Goal: Information Seeking & Learning: Learn about a topic

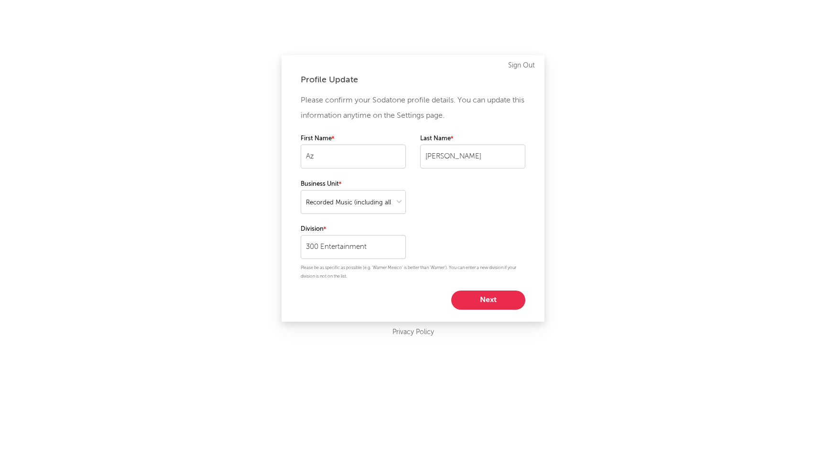
select select "recorded_music"
click at [499, 296] on button "Next" at bounding box center [488, 299] width 74 height 19
select select "anr_research"
select select "director_vp"
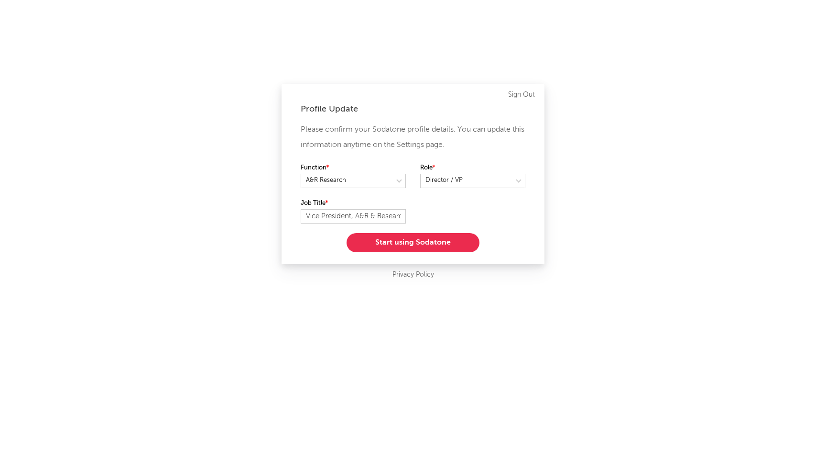
click at [407, 243] on button "Start using Sodatone" at bounding box center [413, 242] width 133 height 19
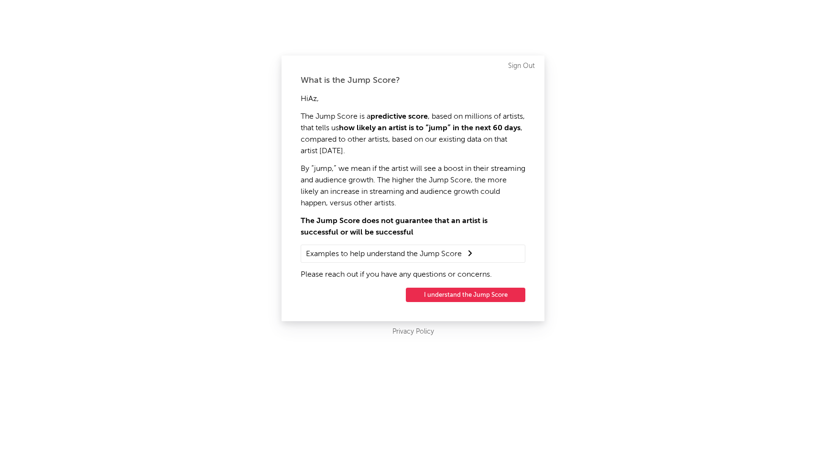
click at [462, 296] on button "I understand the Jump Score" at bounding box center [466, 294] width 120 height 14
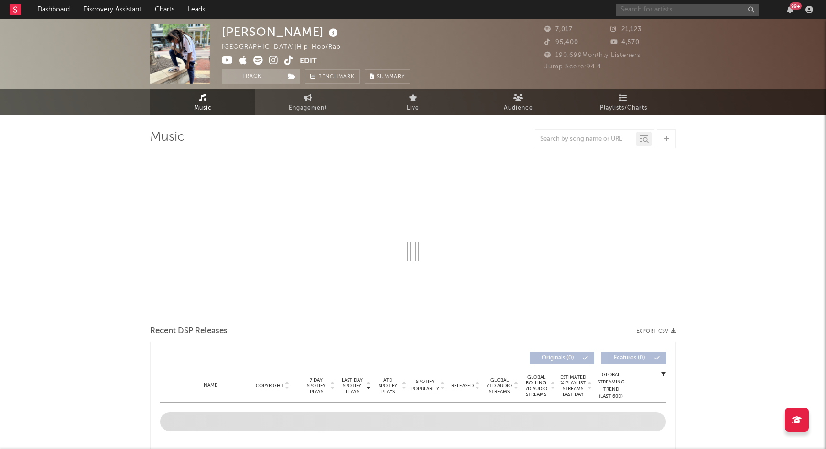
click at [668, 13] on input "text" at bounding box center [687, 10] width 143 height 12
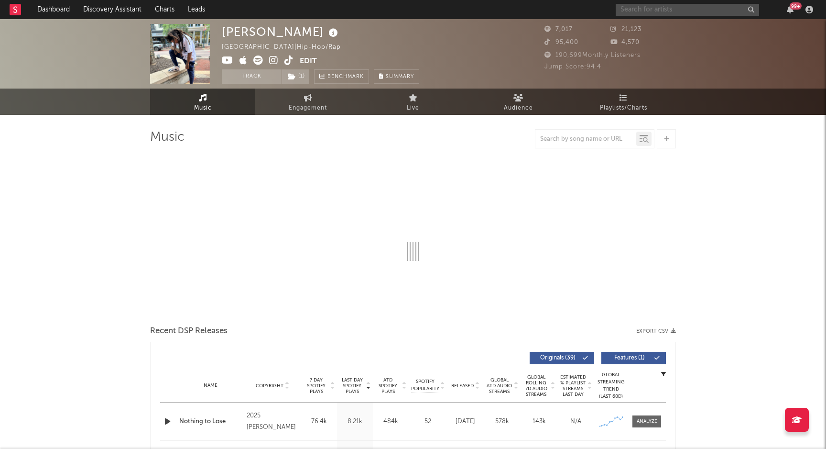
type input "r"
select select "6m"
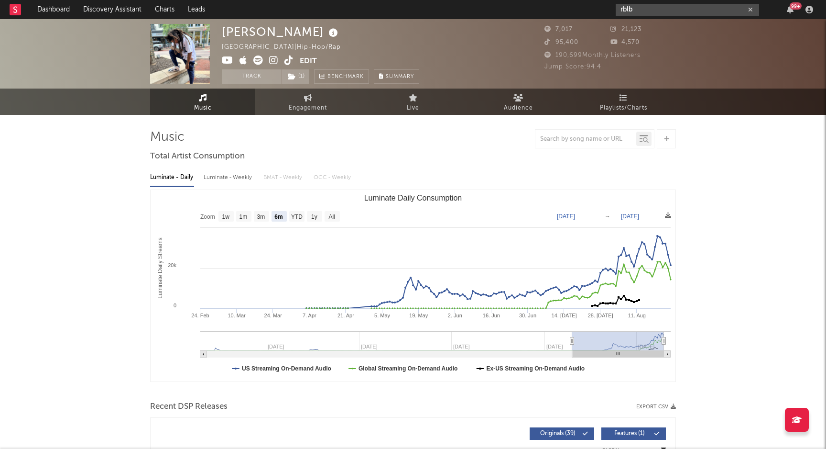
type input "rblb"
click at [703, 12] on input "rblb" at bounding box center [687, 10] width 143 height 12
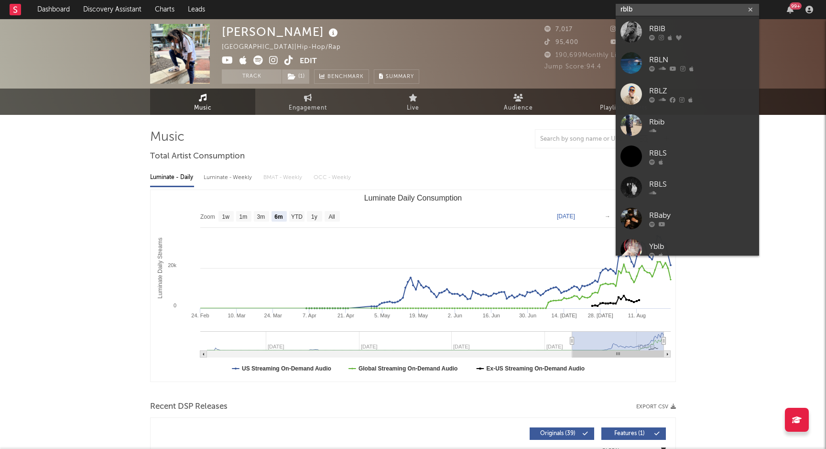
click at [703, 12] on input "rblb" at bounding box center [687, 10] width 143 height 12
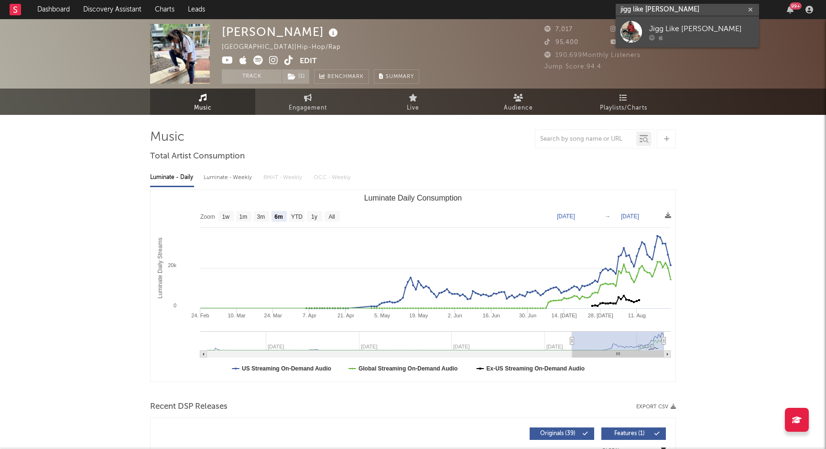
type input "jigg like [PERSON_NAME]"
click at [702, 23] on div "Jigg Like [PERSON_NAME]" at bounding box center [701, 28] width 105 height 11
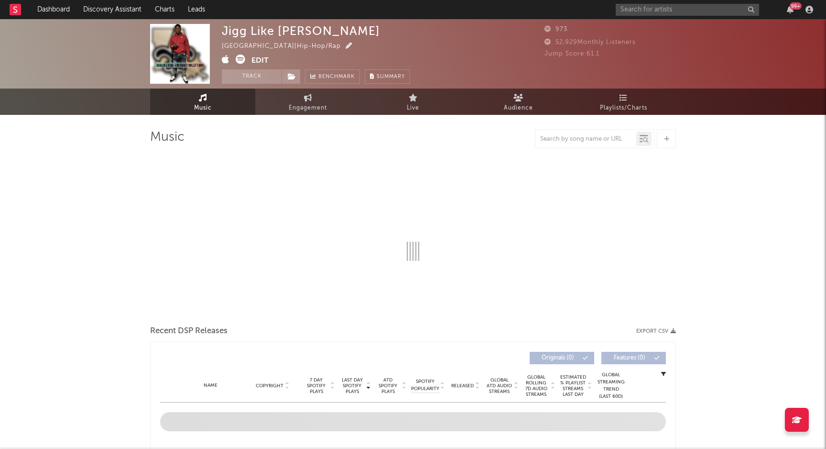
select select "6m"
